Goal: Task Accomplishment & Management: Manage account settings

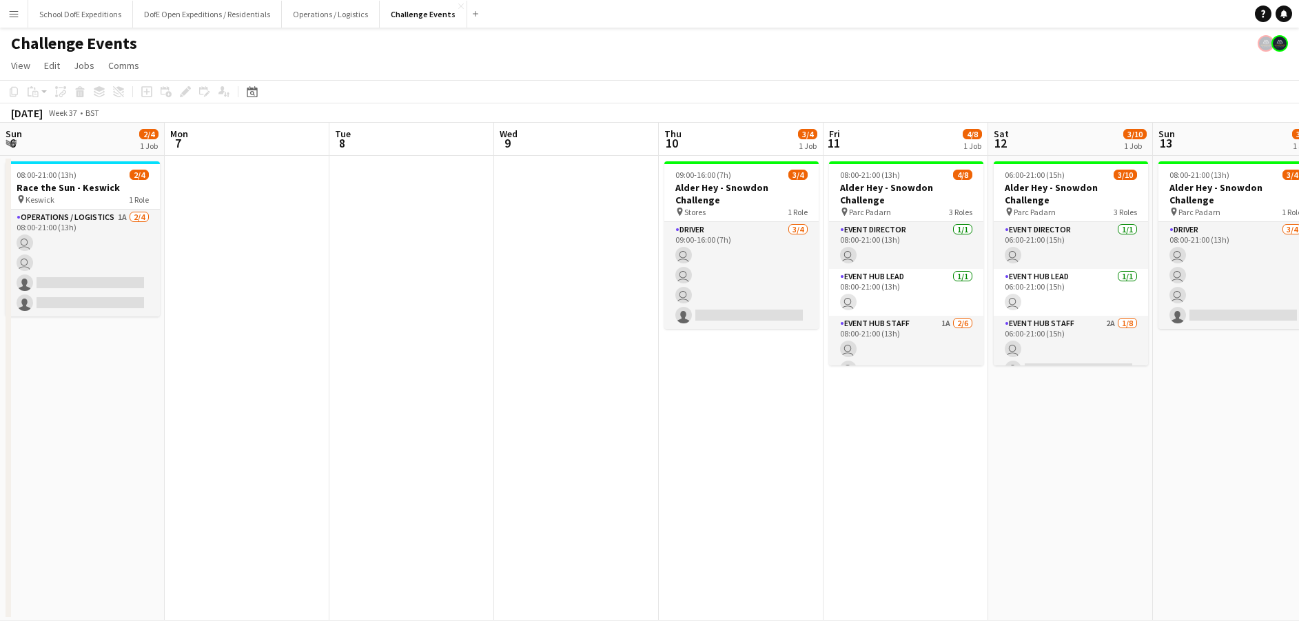
scroll to position [0, 456]
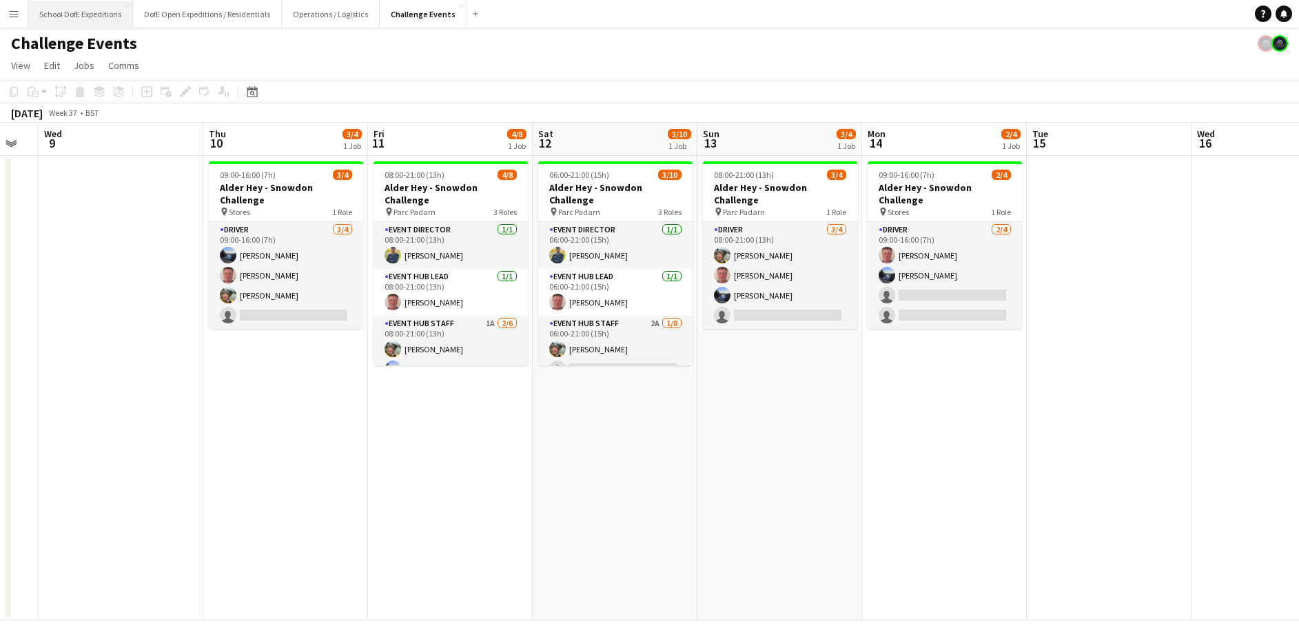
click at [92, 13] on button "School DofE Expeditions Close" at bounding box center [80, 14] width 105 height 27
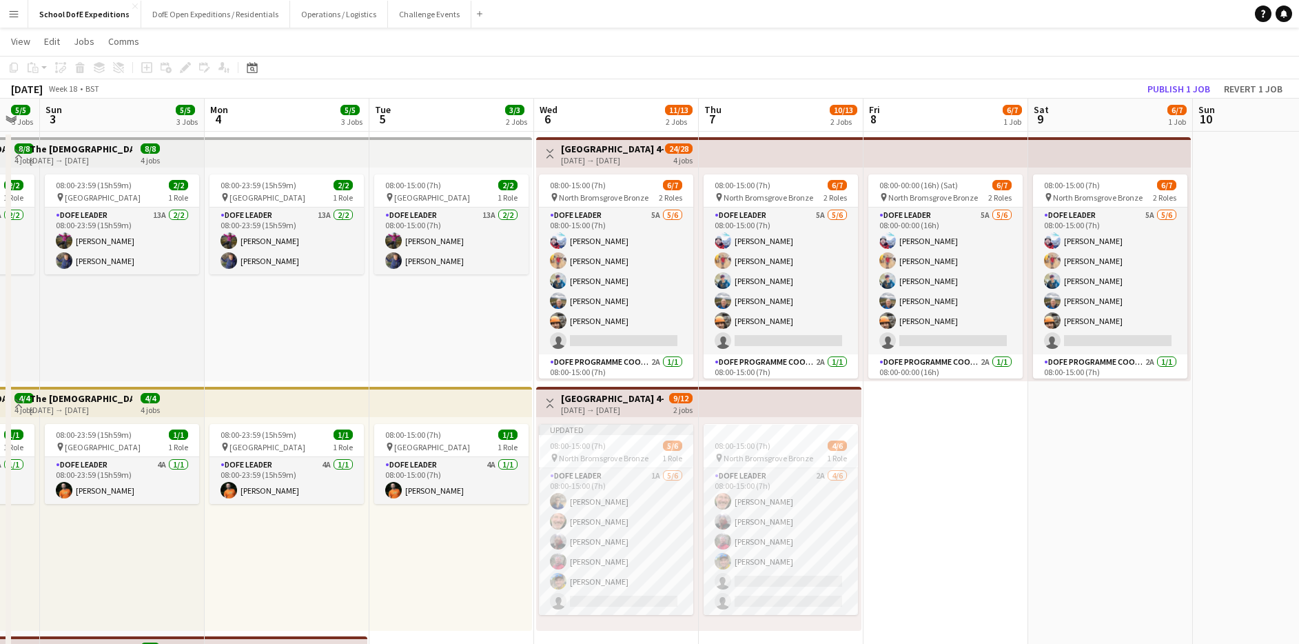
scroll to position [0, 434]
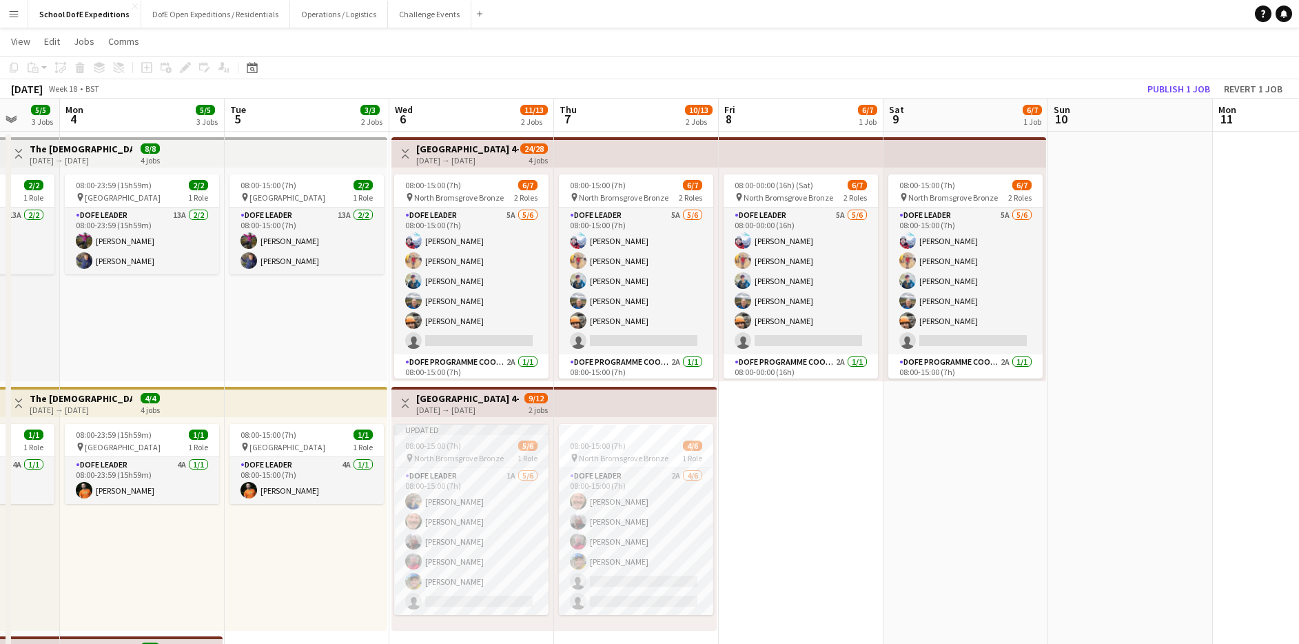
click at [447, 443] on span "08:00-15:00 (7h)" at bounding box center [433, 445] width 56 height 10
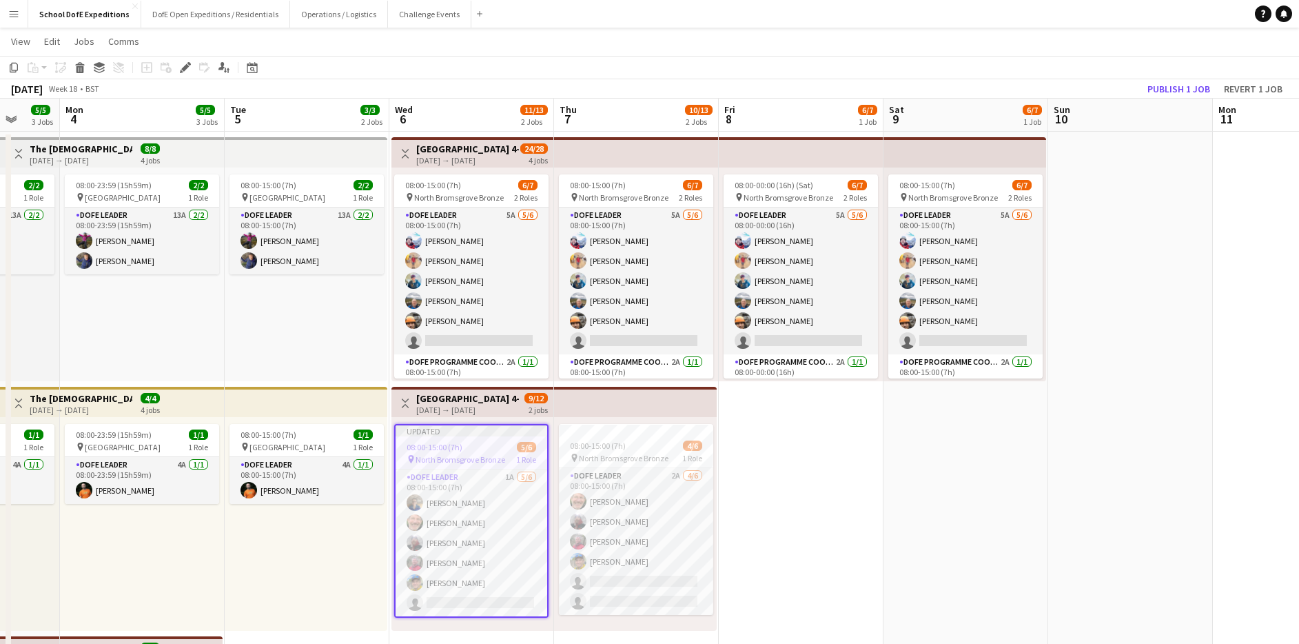
click at [450, 407] on div "[DATE] → [DATE]" at bounding box center [467, 410] width 103 height 10
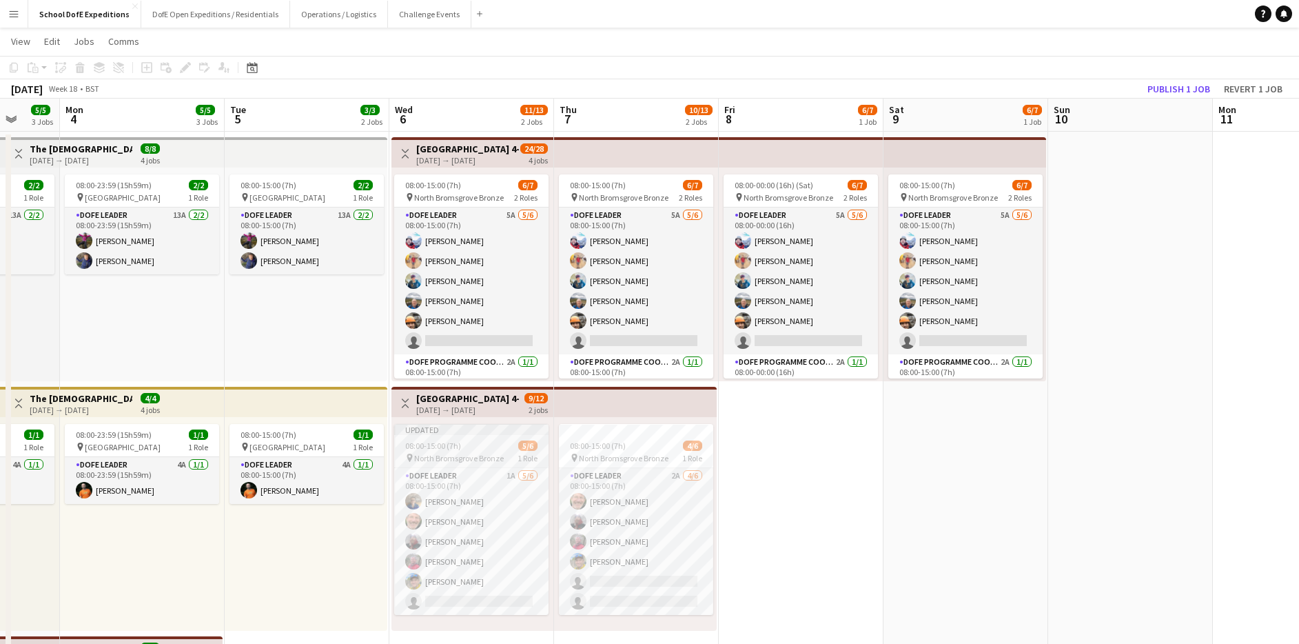
click at [447, 438] on app-job-card "Updated 08:00-15:00 (7h) 5/6 pin North Bromsgrove Bronze 1 Role DofE Leader 1A …" at bounding box center [471, 519] width 154 height 191
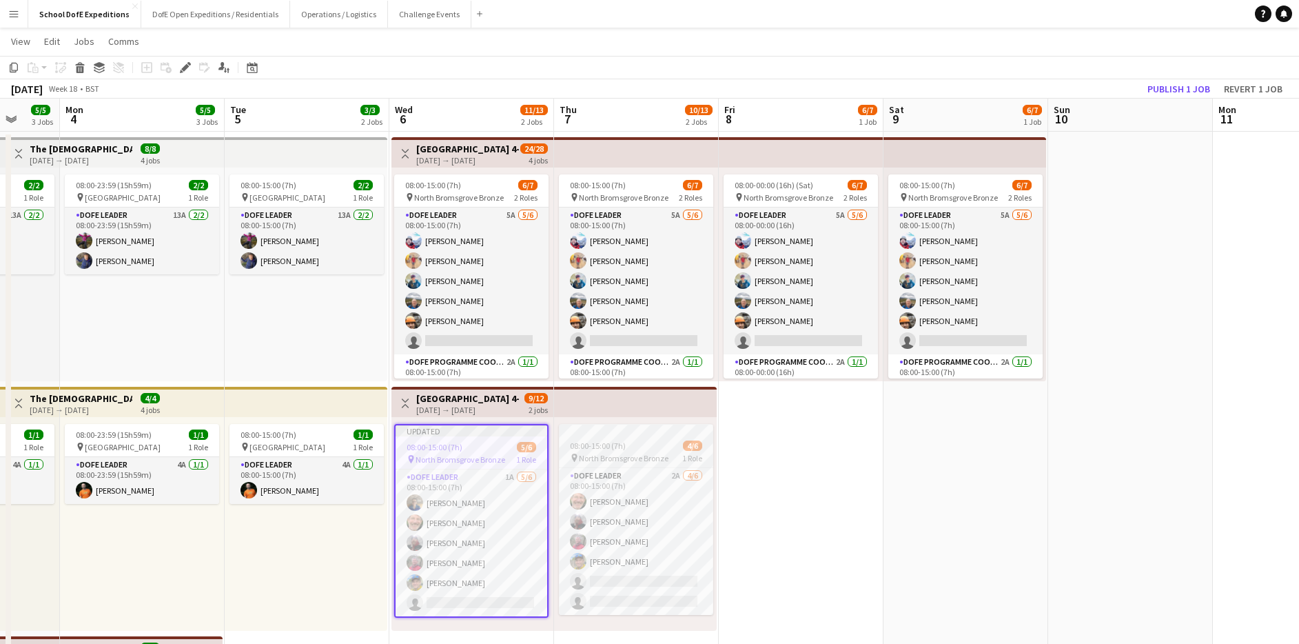
click at [598, 456] on span "North Bromsgrove Bronze" at bounding box center [624, 458] width 90 height 10
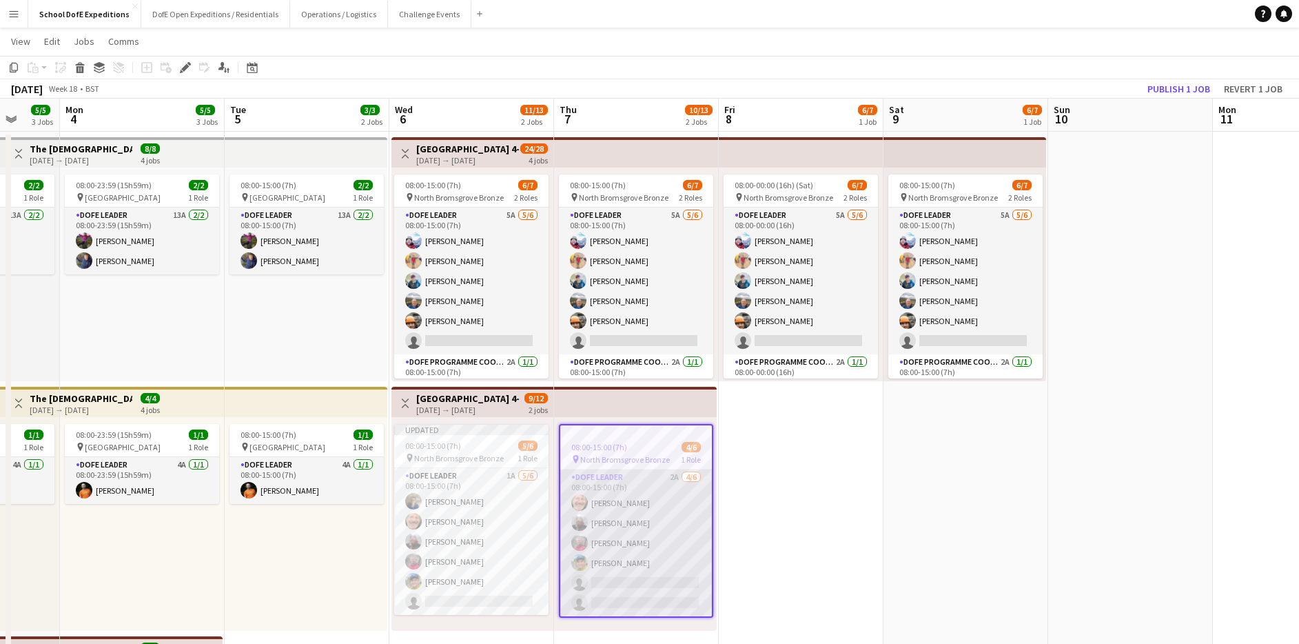
click at [654, 489] on app-card-role "DofE Leader 2A [DATE] 08:00-15:00 (7h) [PERSON_NAME] [PERSON_NAME] [PERSON_NAME…" at bounding box center [636, 542] width 152 height 147
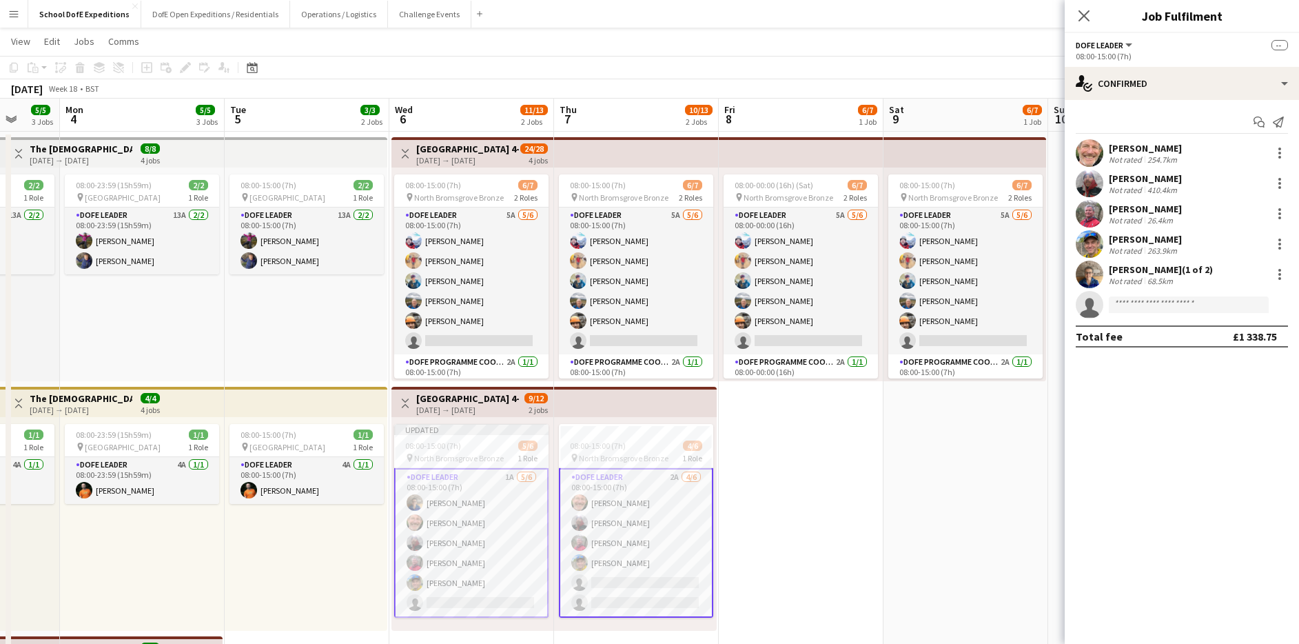
click at [654, 493] on app-card-role "DofE Leader 2A [DATE] 08:00-15:00 (7h) [PERSON_NAME] [PERSON_NAME] [PERSON_NAME…" at bounding box center [636, 543] width 154 height 150
click at [473, 454] on span "North Bromsgrove Bronze" at bounding box center [459, 458] width 90 height 10
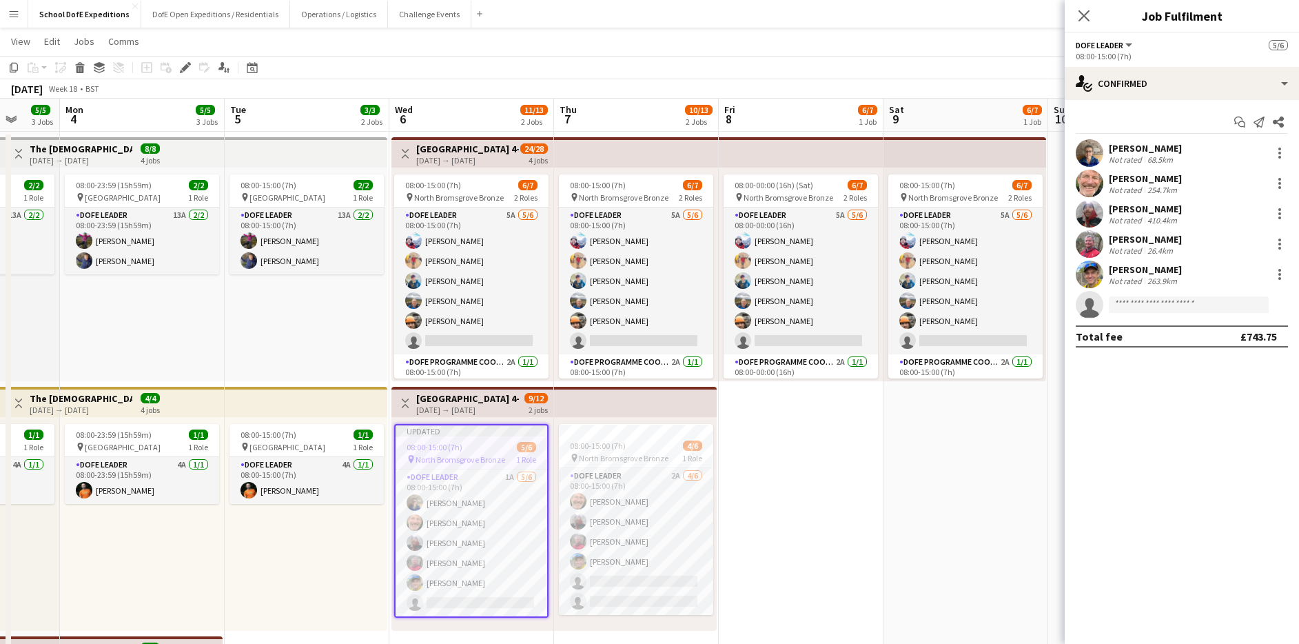
click at [465, 438] on app-job-card "Updated 08:00-15:00 (7h) 5/6 pin North Bromsgrove Bronze 1 Role DofE Leader 1A …" at bounding box center [471, 521] width 154 height 194
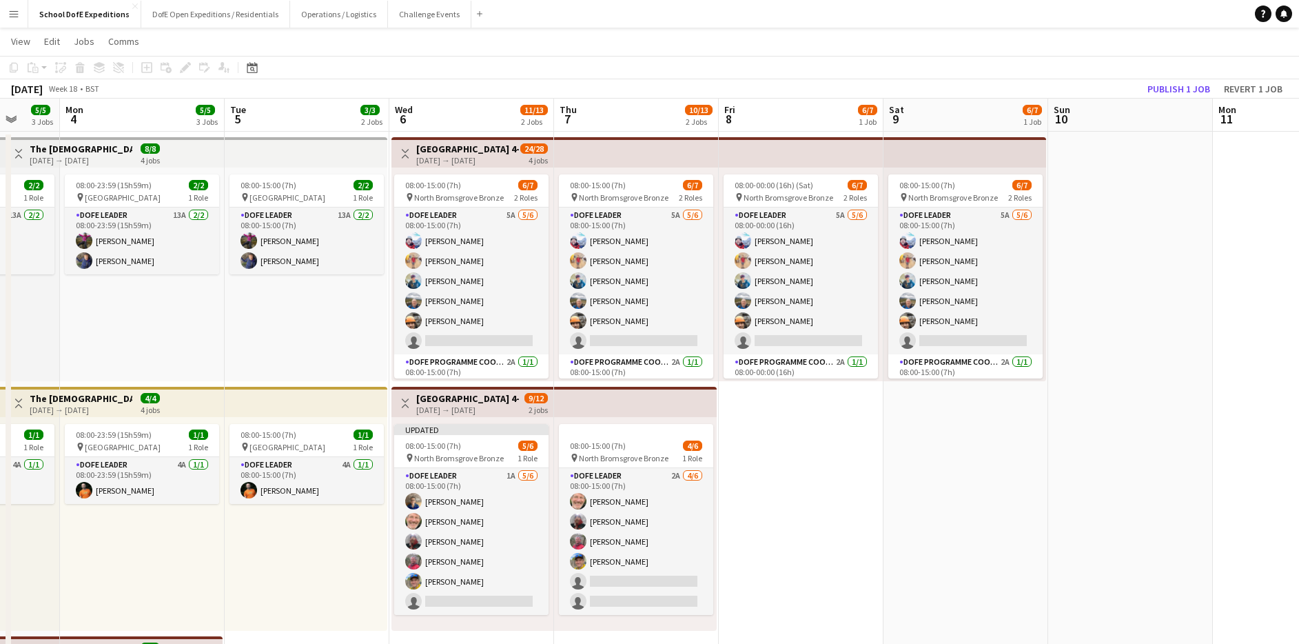
click at [456, 407] on div "[DATE] → [DATE]" at bounding box center [467, 410] width 103 height 10
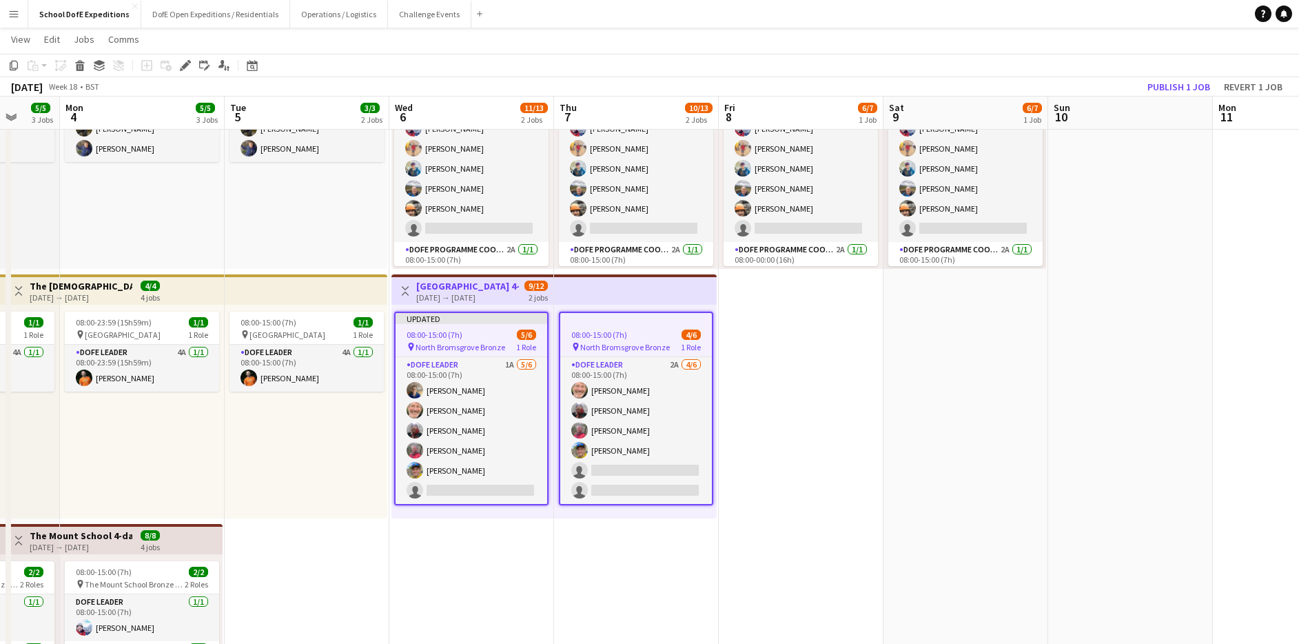
scroll to position [136, 0]
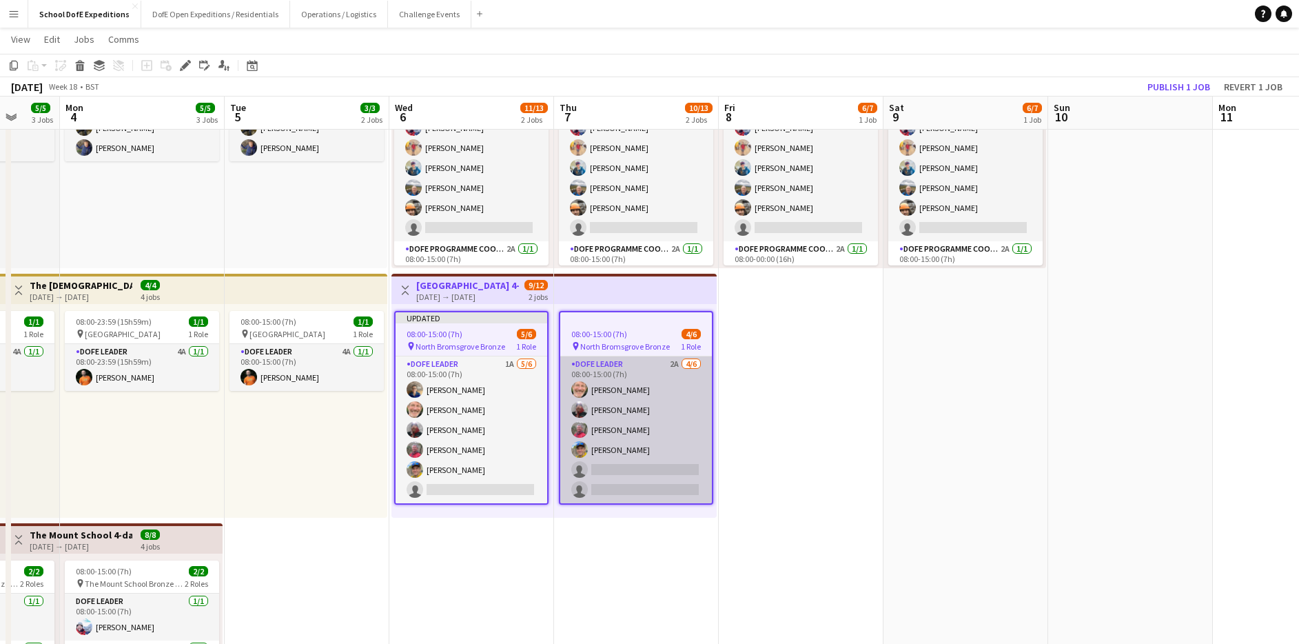
click at [654, 442] on app-card-role "DofE Leader 2A [DATE] 08:00-15:00 (7h) [PERSON_NAME] [PERSON_NAME] [PERSON_NAME…" at bounding box center [636, 429] width 152 height 147
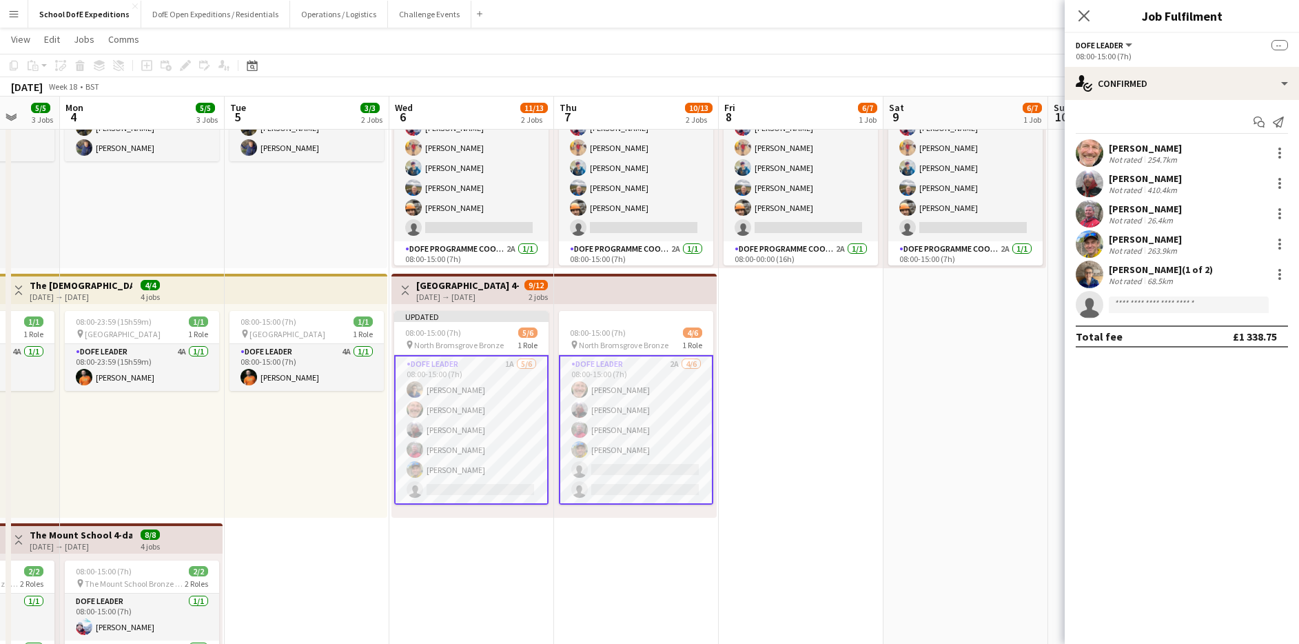
click at [654, 442] on app-card-role "DofE Leader 2A [DATE] 08:00-15:00 (7h) [PERSON_NAME] [PERSON_NAME] [PERSON_NAME…" at bounding box center [636, 430] width 154 height 150
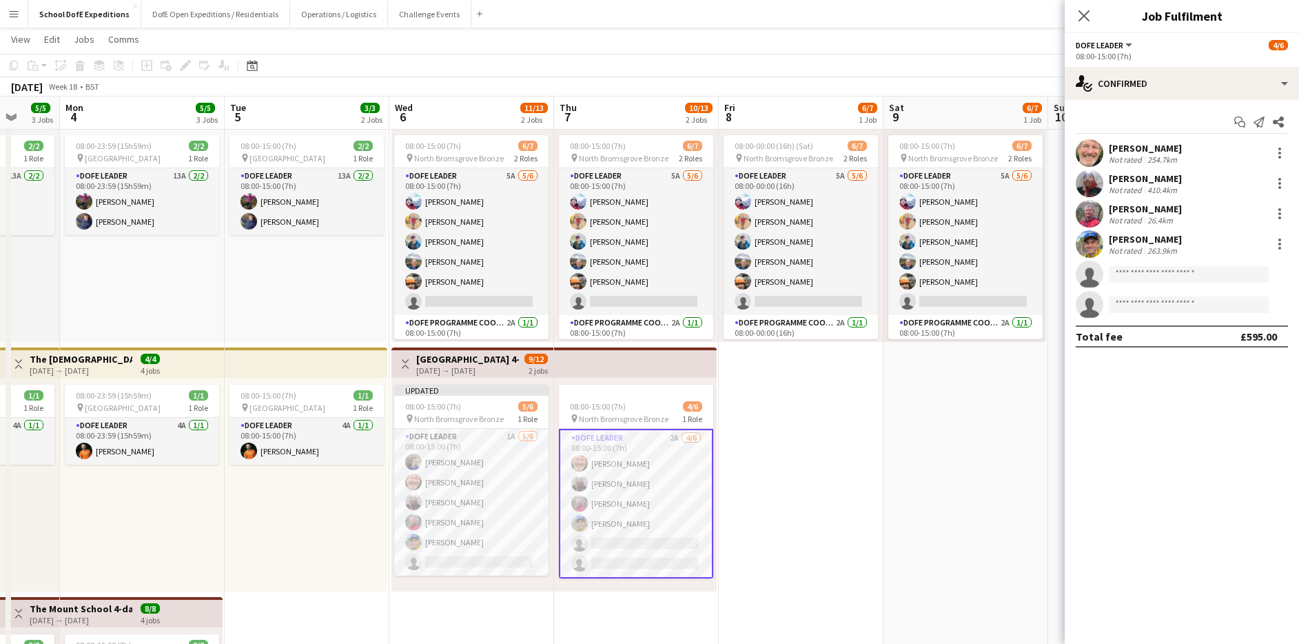
scroll to position [64, 0]
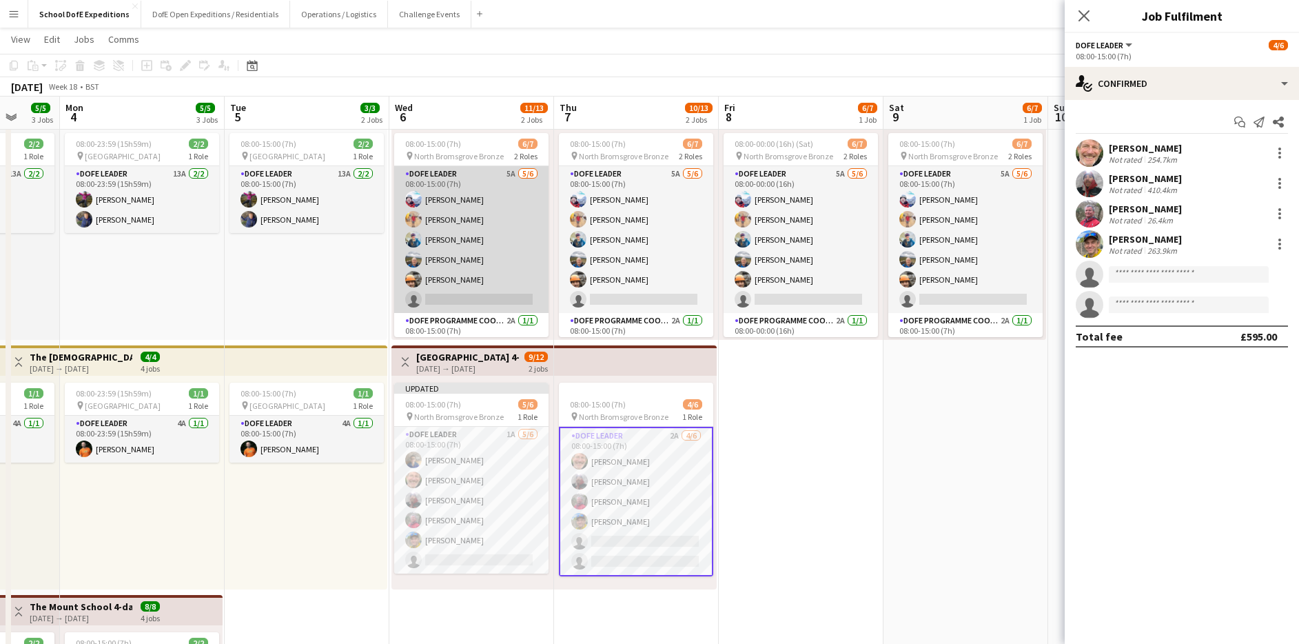
click at [482, 216] on app-card-role "DofE Leader 5A [DATE] 08:00-15:00 (7h) [PERSON_NAME] [PERSON_NAME] [PERSON_NAME…" at bounding box center [471, 239] width 154 height 147
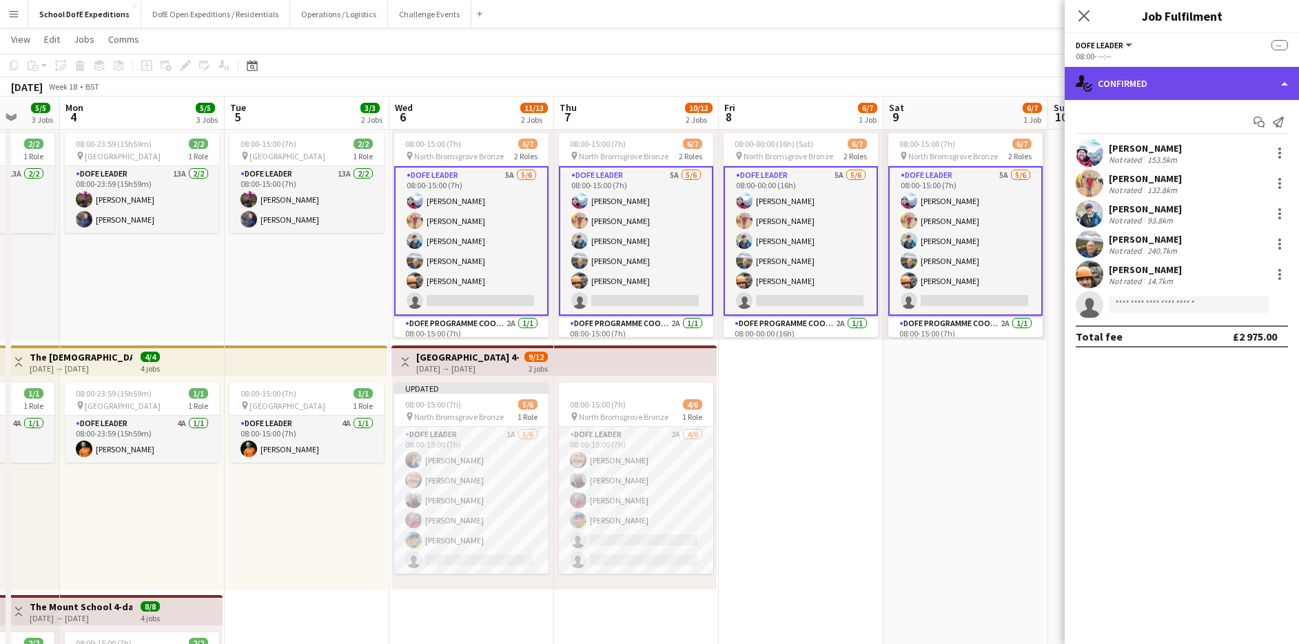
click at [1128, 92] on div "single-neutral-actions-check-2 Confirmed" at bounding box center [1182, 83] width 234 height 33
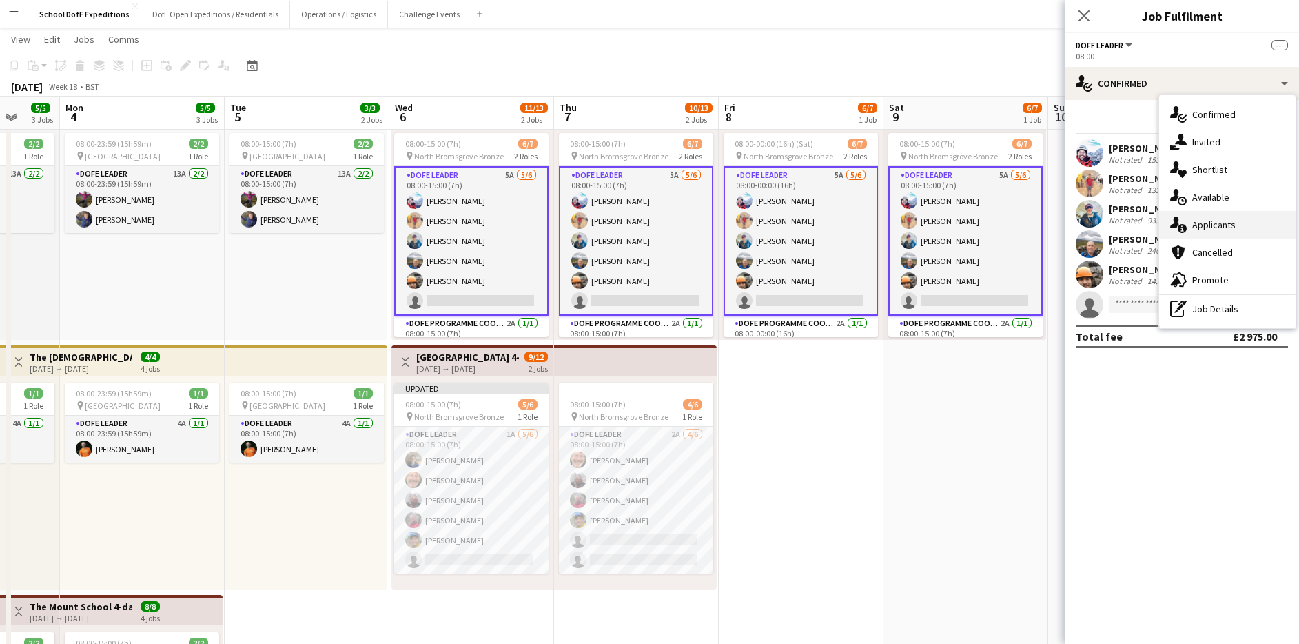
click at [1202, 226] on span "Applicants" at bounding box center [1213, 224] width 43 height 12
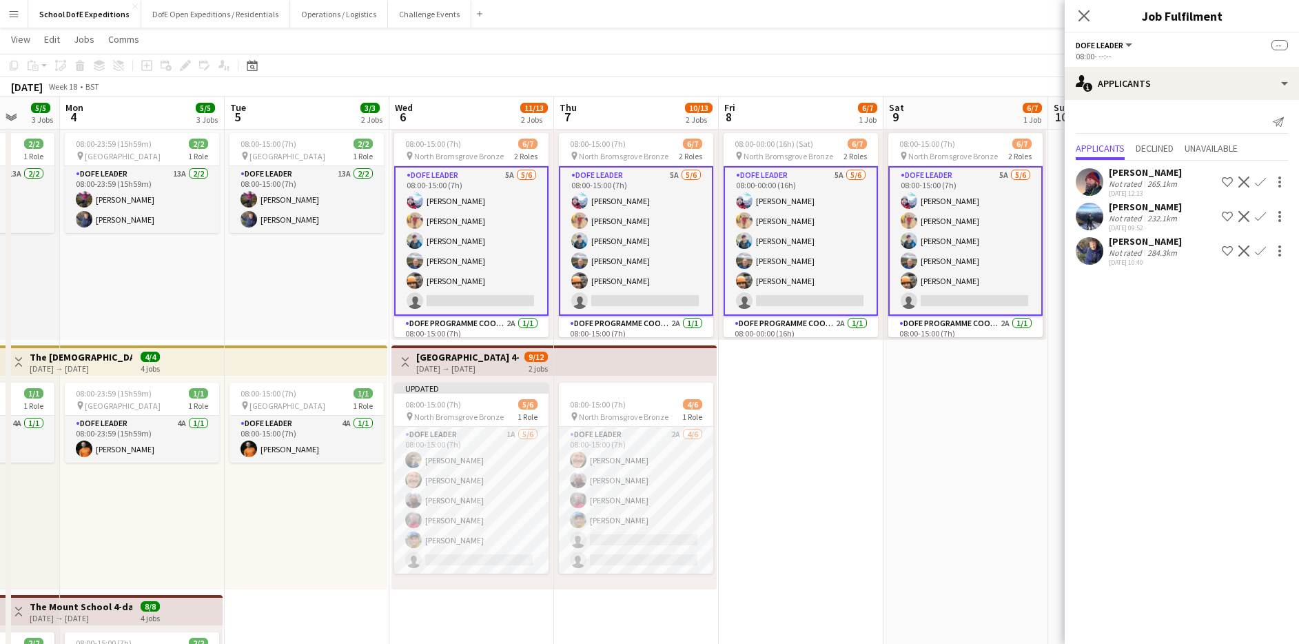
scroll to position [0, 0]
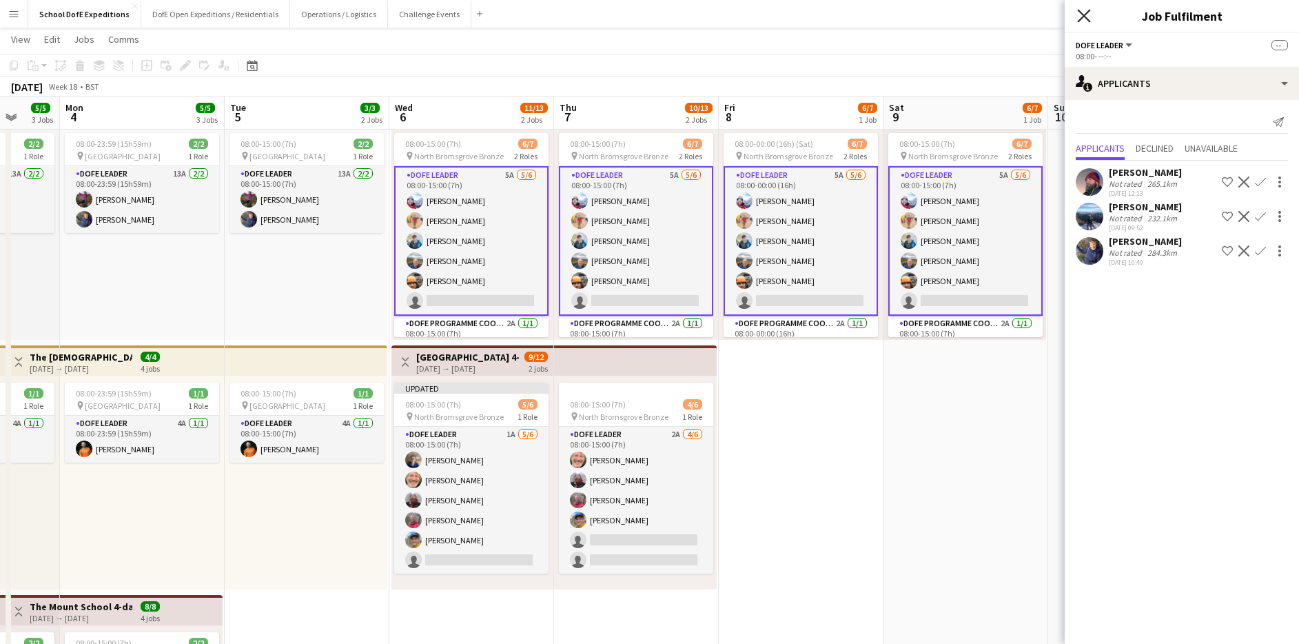
click at [1083, 20] on icon "Close pop-in" at bounding box center [1083, 15] width 13 height 13
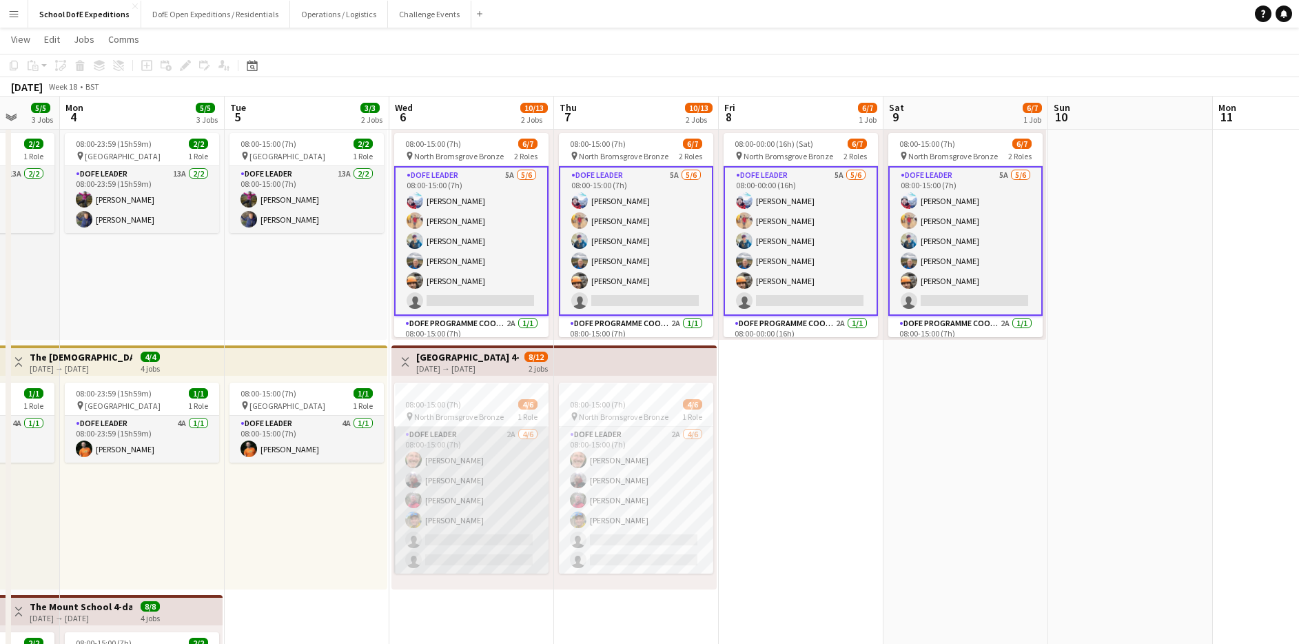
click at [477, 462] on app-card-role "DofE Leader 2A [DATE] 08:00-15:00 (7h) [PERSON_NAME] [PERSON_NAME] [PERSON_NAME…" at bounding box center [471, 500] width 154 height 147
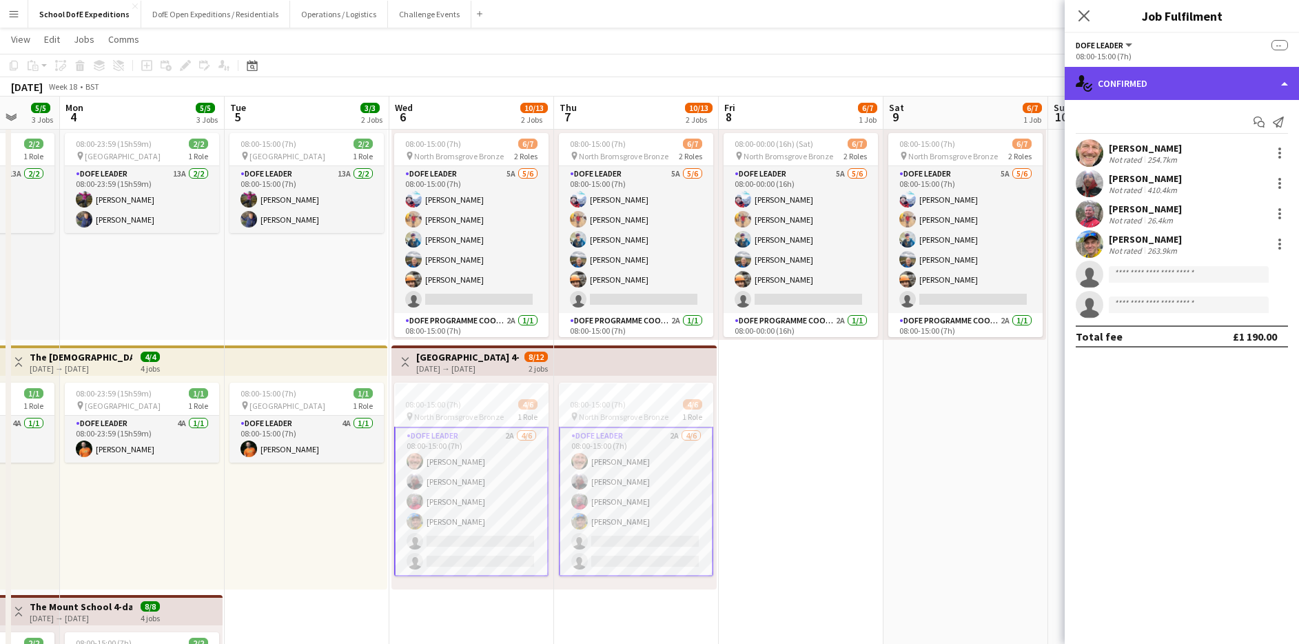
click at [1152, 80] on div "single-neutral-actions-check-2 Confirmed" at bounding box center [1182, 83] width 234 height 33
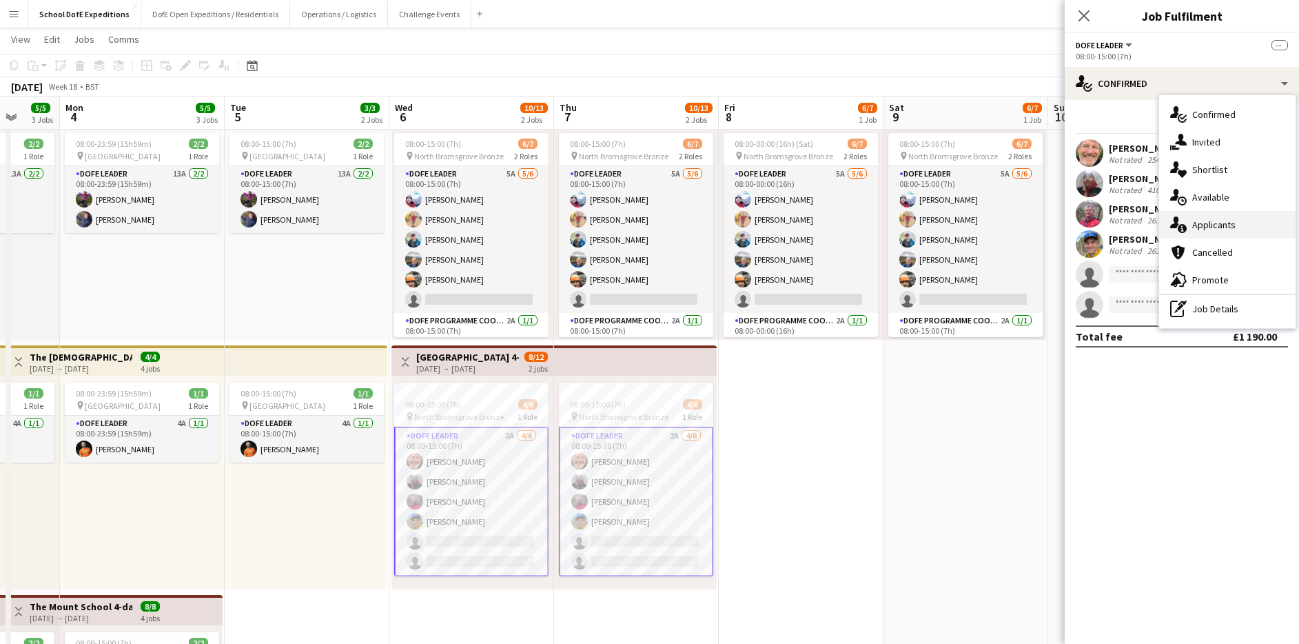
click at [1193, 227] on span "Applicants" at bounding box center [1213, 224] width 43 height 12
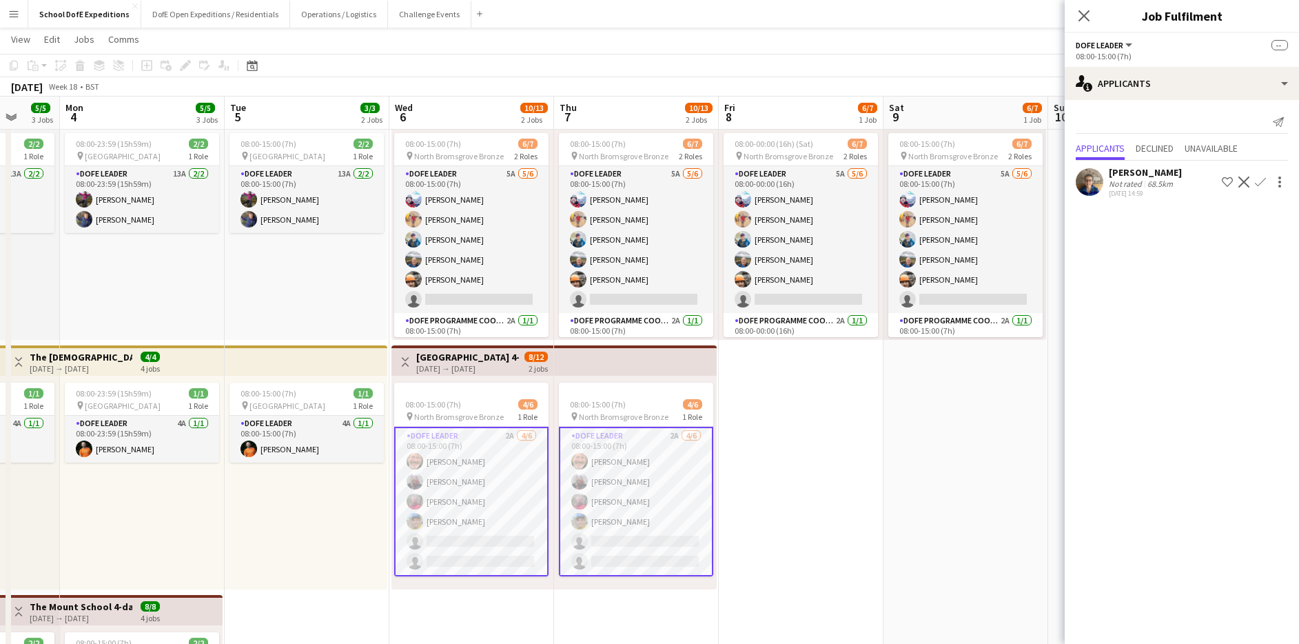
click at [1260, 181] on app-icon "Confirm" at bounding box center [1260, 181] width 11 height 11
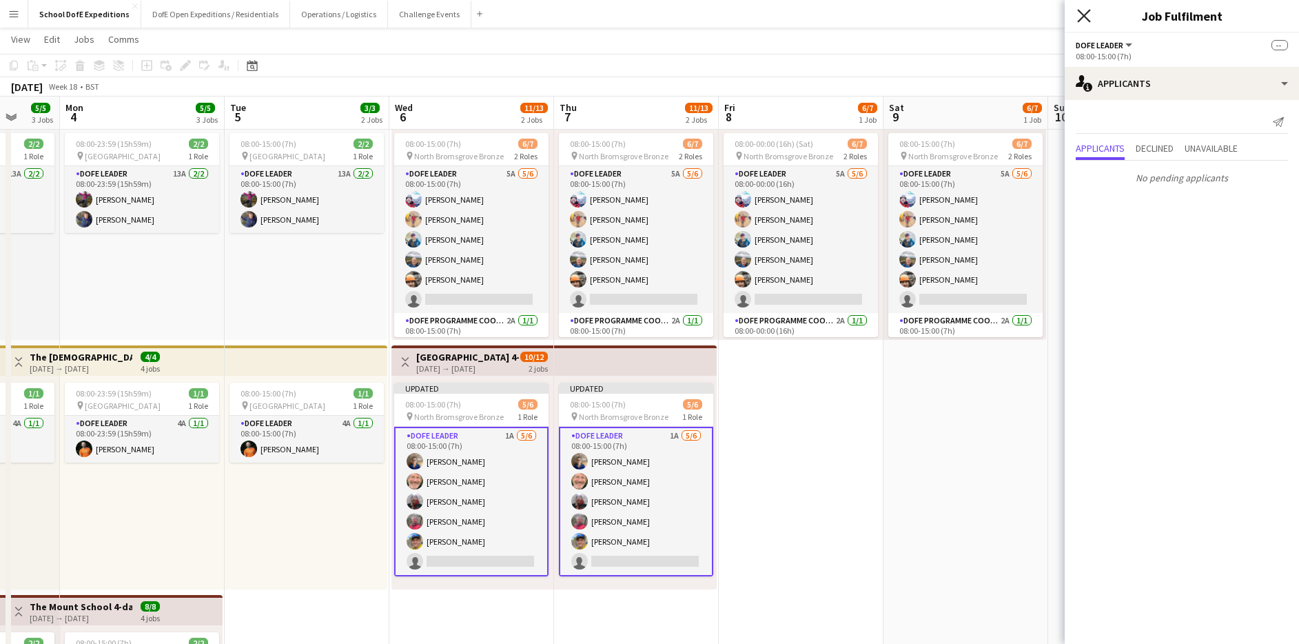
click at [1083, 17] on icon at bounding box center [1083, 15] width 13 height 13
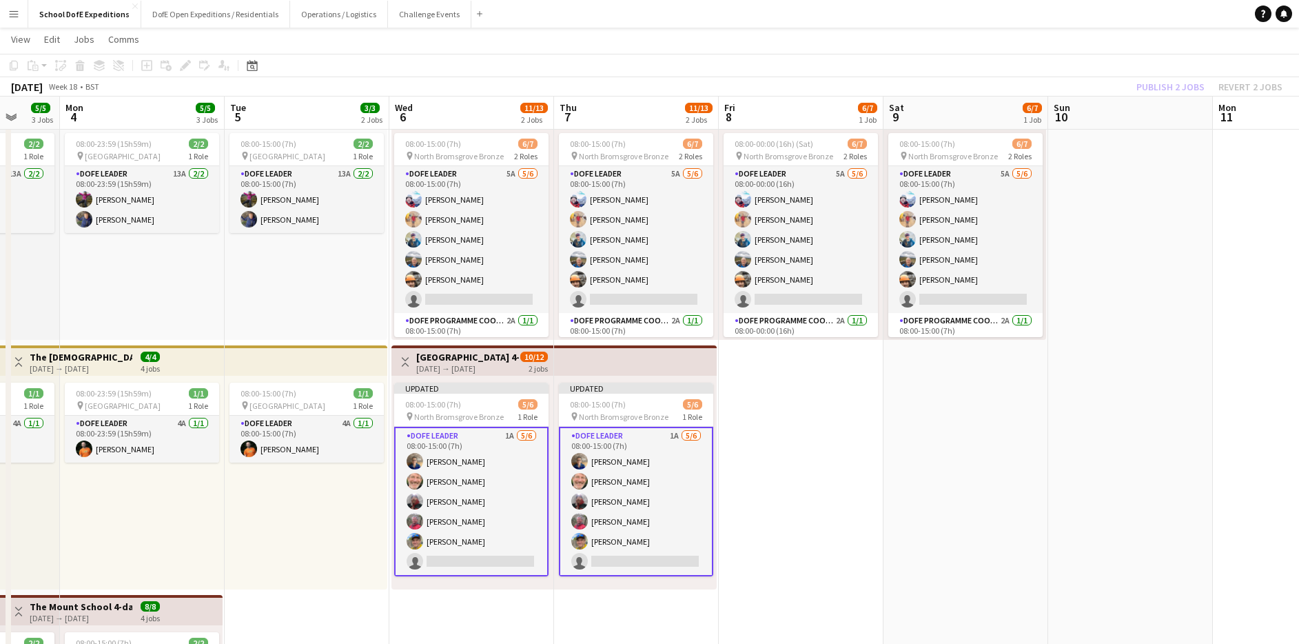
click at [885, 427] on app-date-cell "08:00-15:00 (7h) 6/7 pin North Bromsgrove Bronze 2 Roles DofE Leader 5A [DATE] …" at bounding box center [966, 467] width 165 height 754
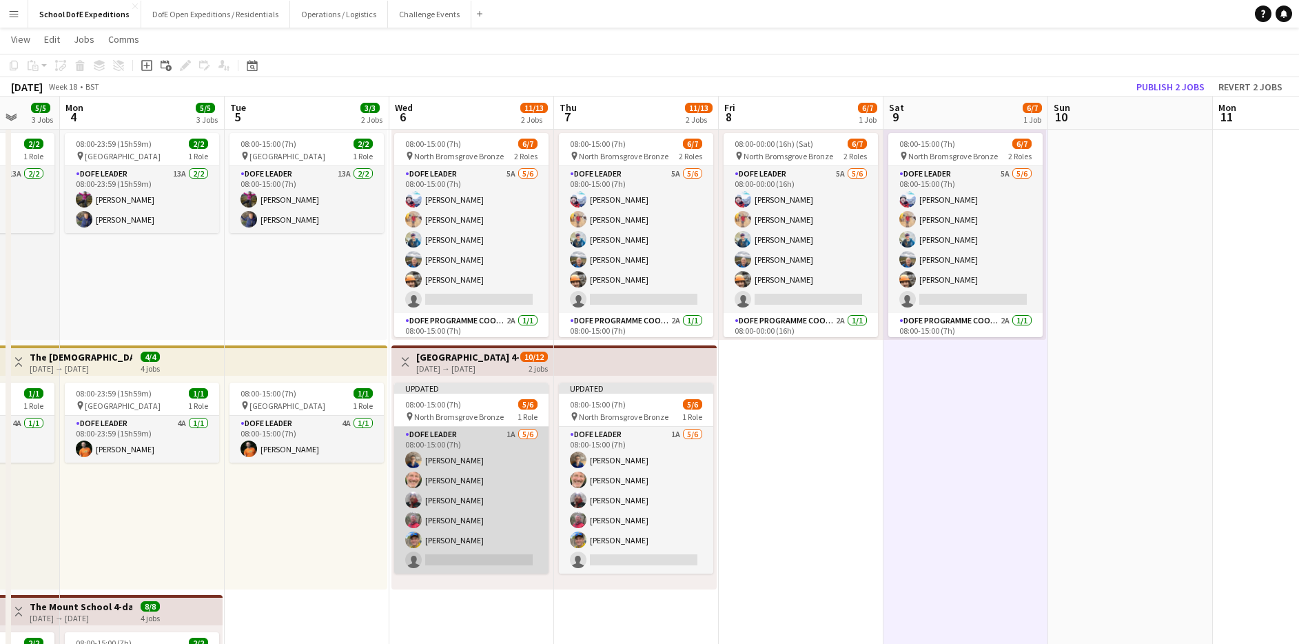
click at [499, 499] on app-card-role "DofE Leader 1A [DATE] 08:00-15:00 (7h) [PERSON_NAME] [PERSON_NAME] [PERSON_NAME…" at bounding box center [471, 500] width 154 height 147
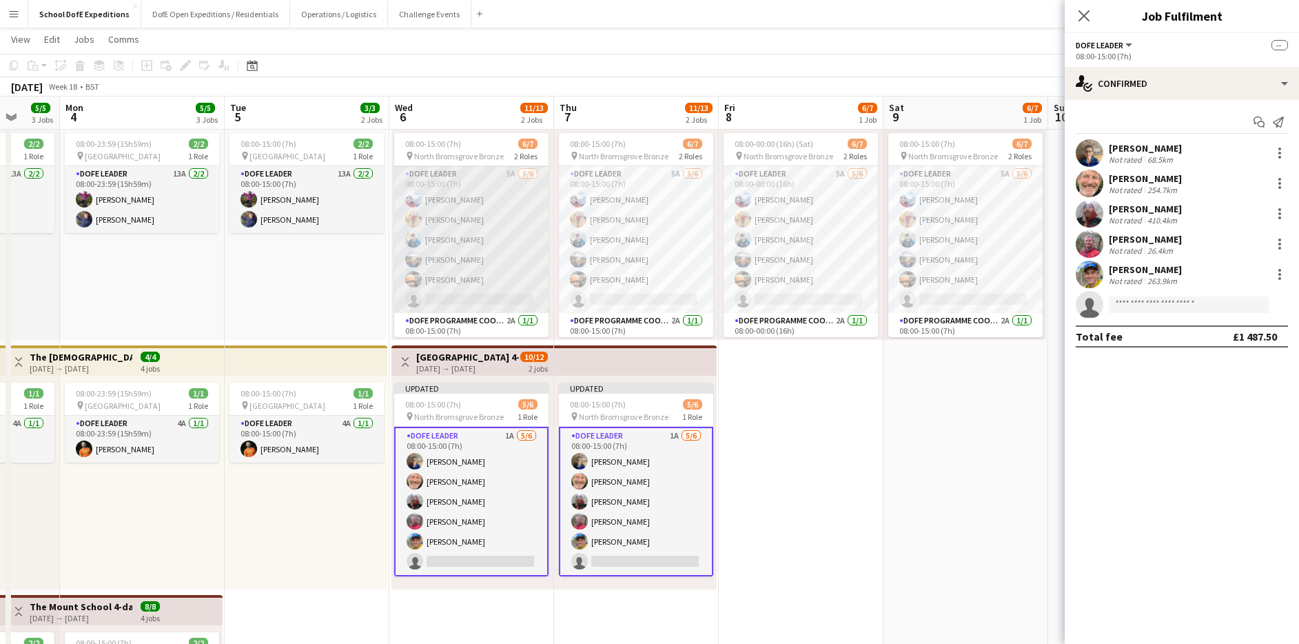
click at [489, 250] on app-card-role "DofE Leader 5A [DATE] 08:00-15:00 (7h) [PERSON_NAME] [PERSON_NAME] [PERSON_NAME…" at bounding box center [471, 239] width 154 height 147
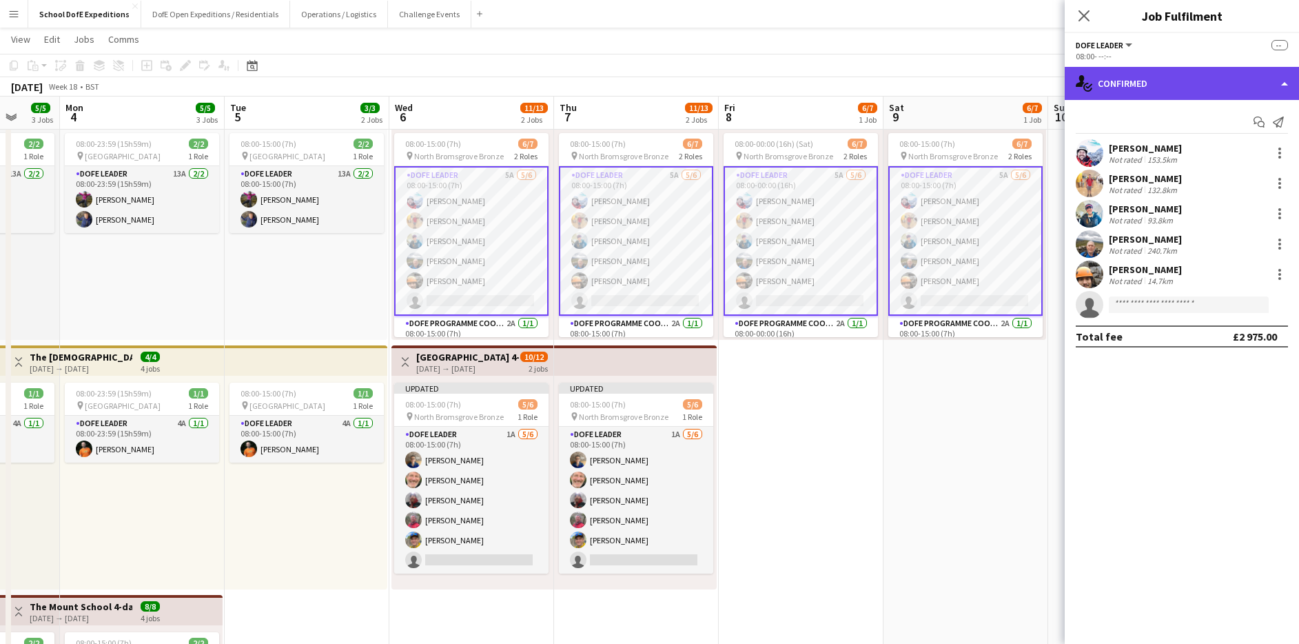
click at [1119, 91] on div "single-neutral-actions-check-2 Confirmed" at bounding box center [1182, 83] width 234 height 33
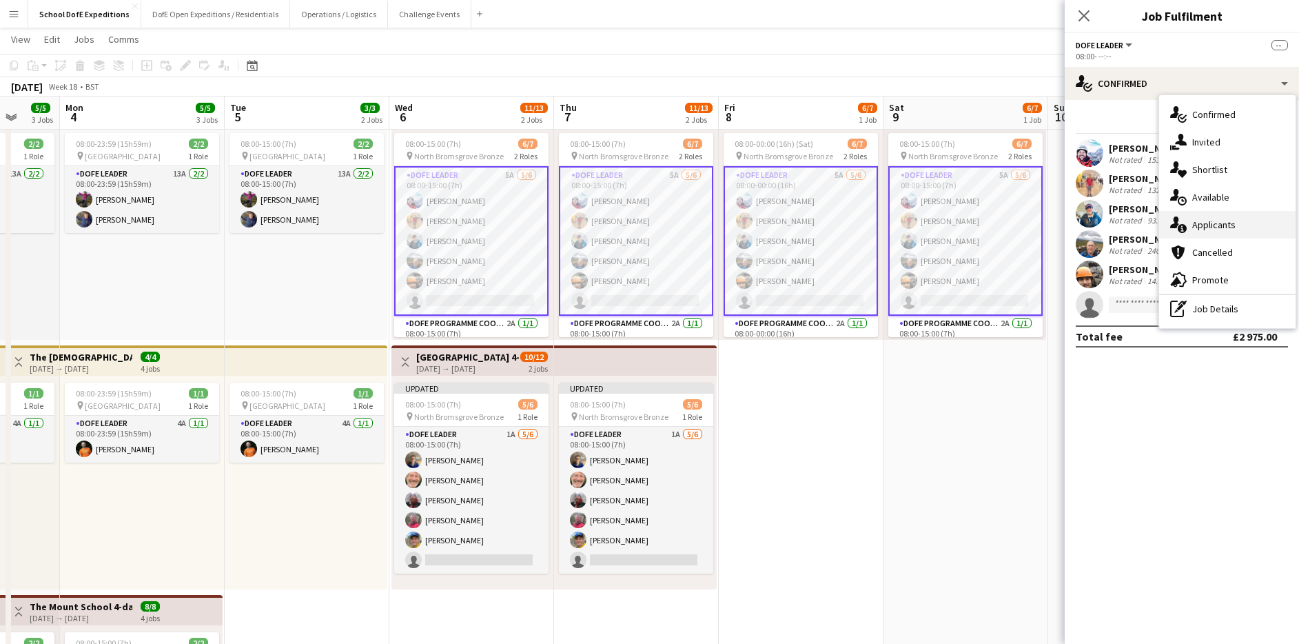
click at [1194, 226] on span "Applicants" at bounding box center [1213, 224] width 43 height 12
